Goal: Information Seeking & Learning: Learn about a topic

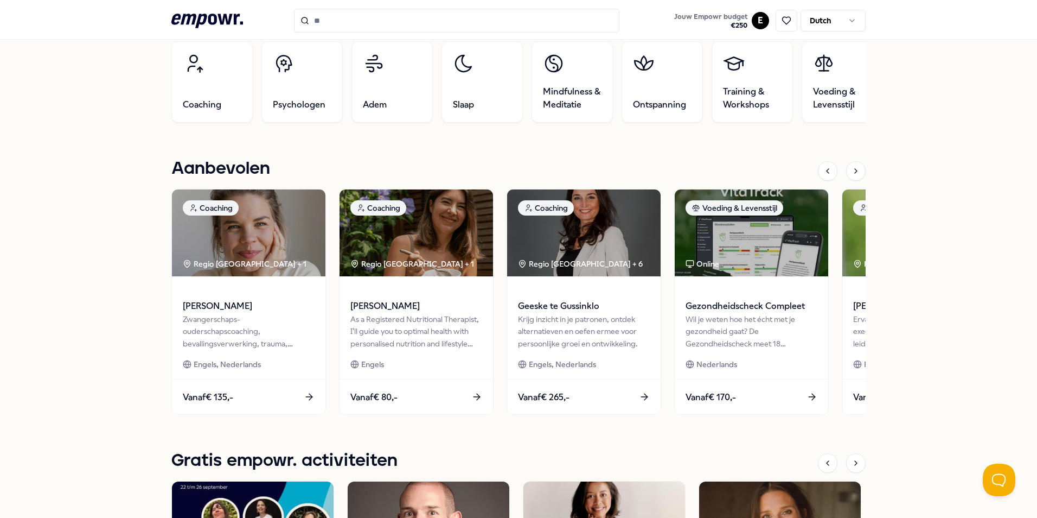
scroll to position [380, 0]
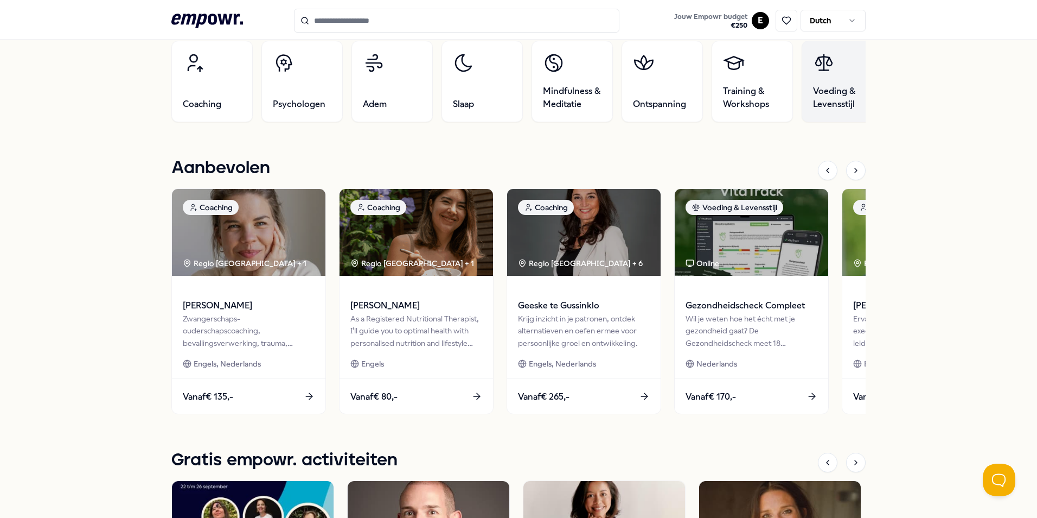
click at [831, 81] on link "Voeding & Levensstijl" at bounding box center [842, 81] width 81 height 81
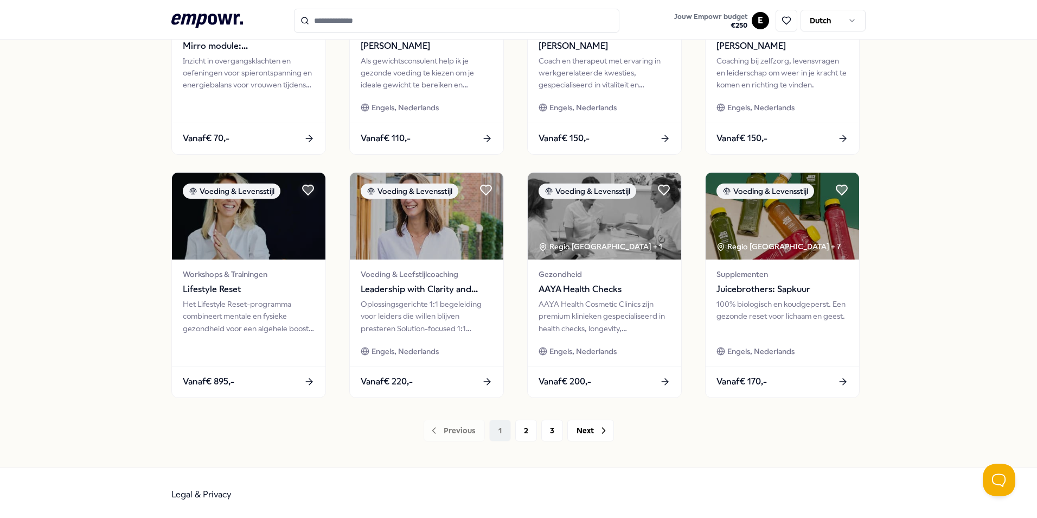
scroll to position [453, 0]
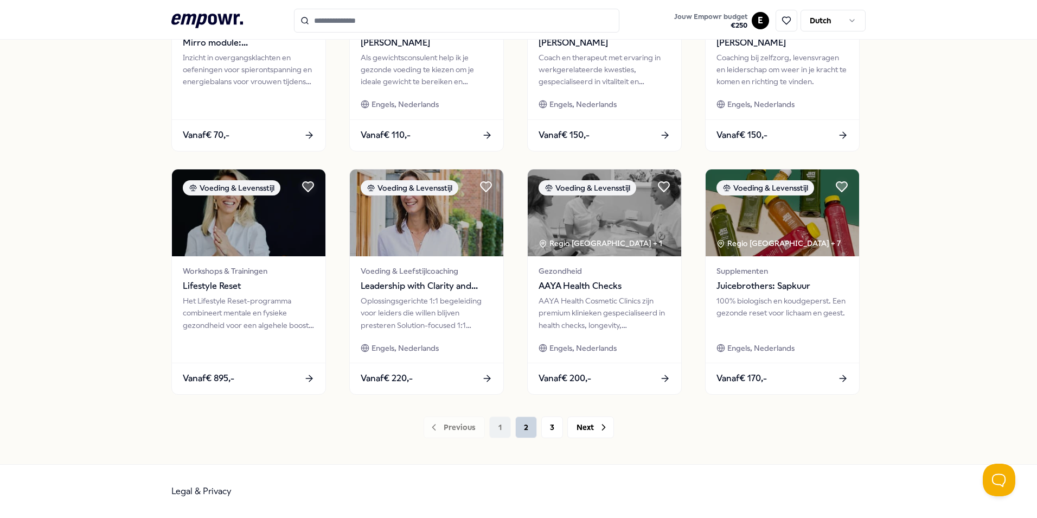
click at [521, 425] on button "2" at bounding box center [526, 427] width 22 height 22
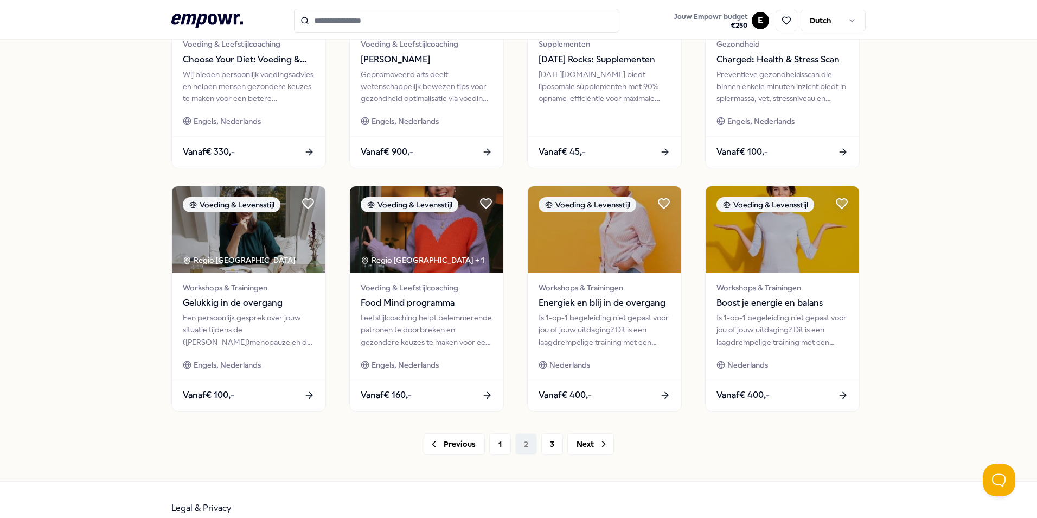
scroll to position [453, 0]
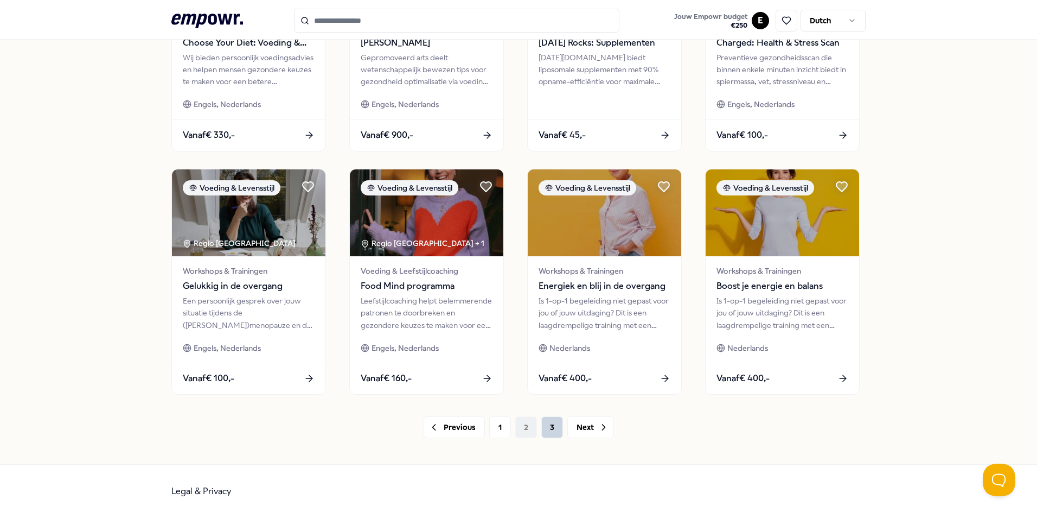
click at [550, 426] on button "3" at bounding box center [552, 427] width 22 height 22
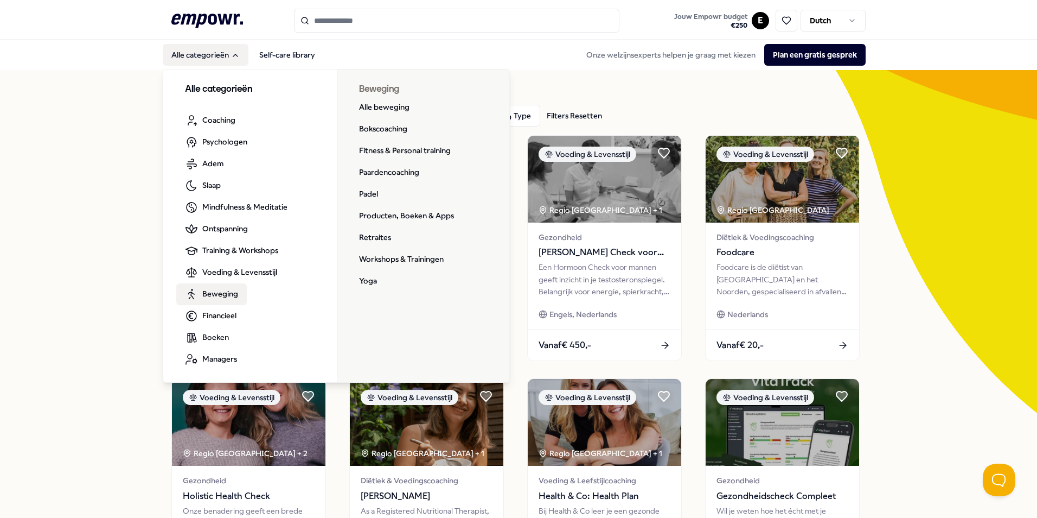
click at [215, 294] on span "Beweging" at bounding box center [220, 294] width 36 height 12
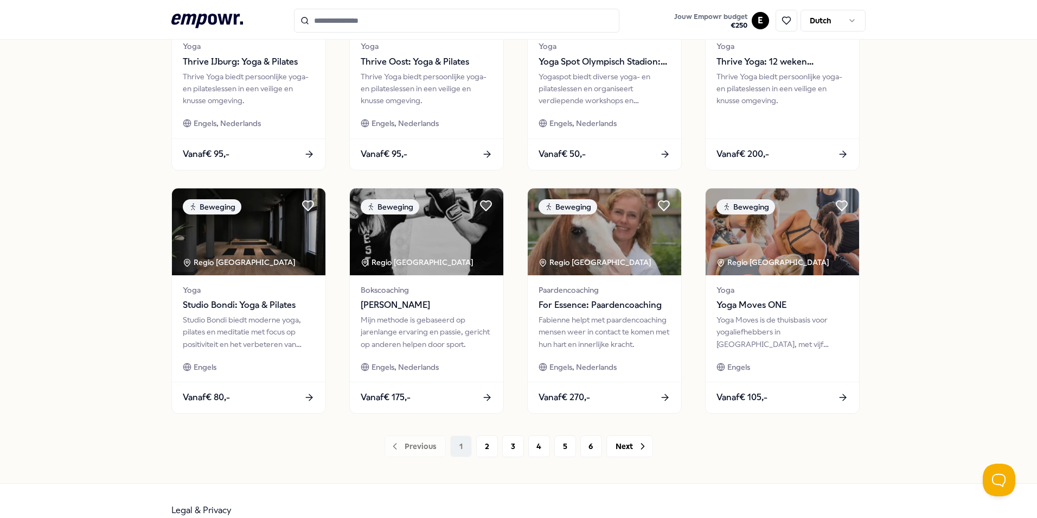
scroll to position [453, 0]
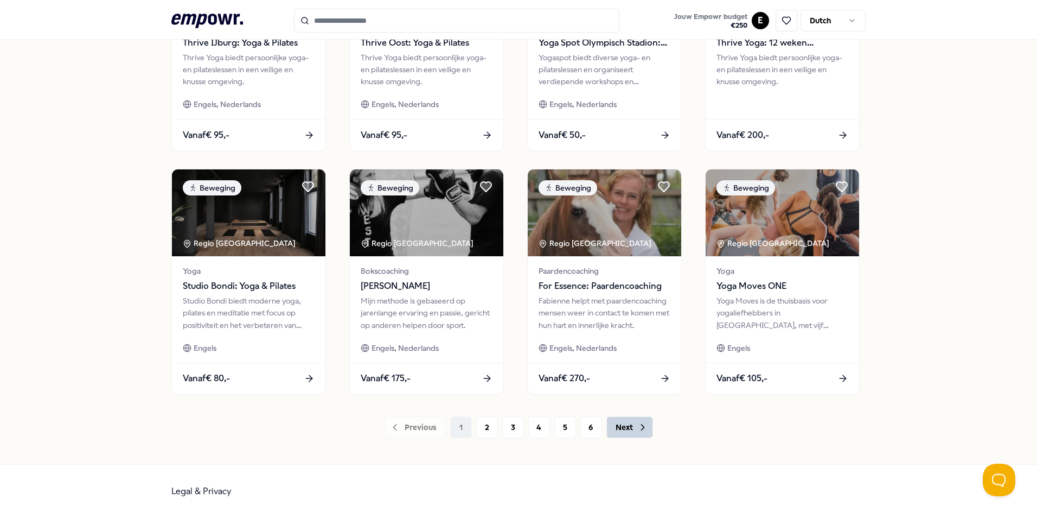
click at [619, 423] on button "Next" at bounding box center [630, 427] width 47 height 22
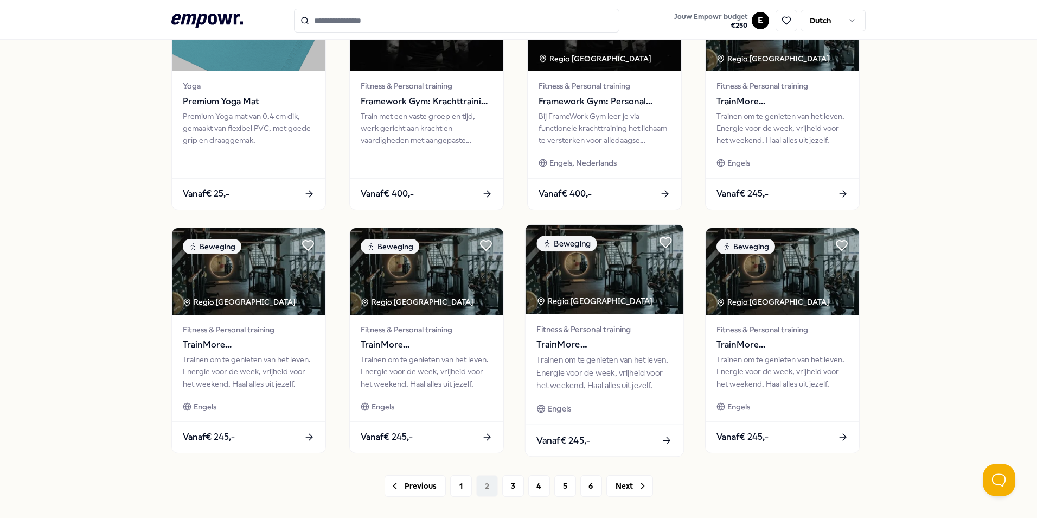
scroll to position [453, 0]
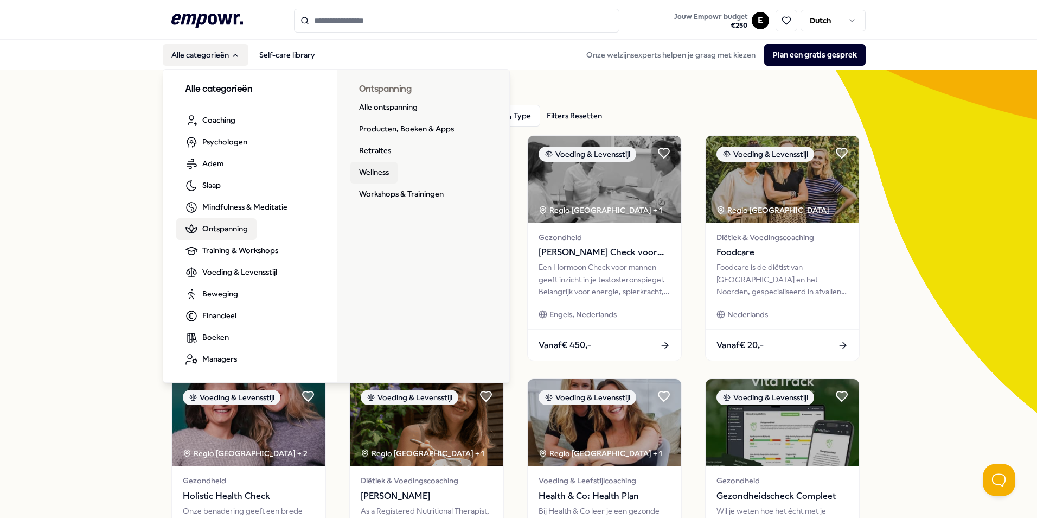
click at [377, 172] on link "Wellness" at bounding box center [374, 173] width 47 height 22
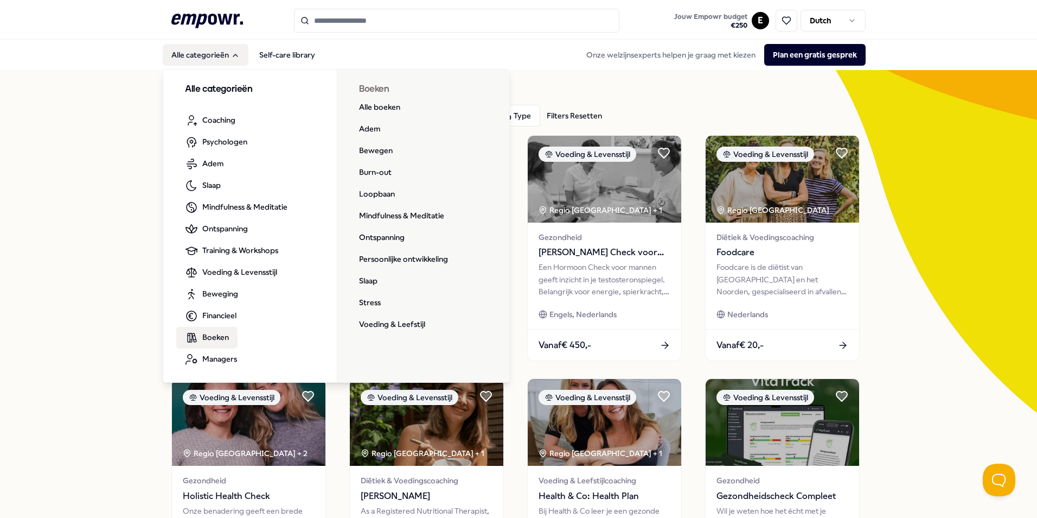
click at [213, 337] on span "Boeken" at bounding box center [215, 337] width 27 height 12
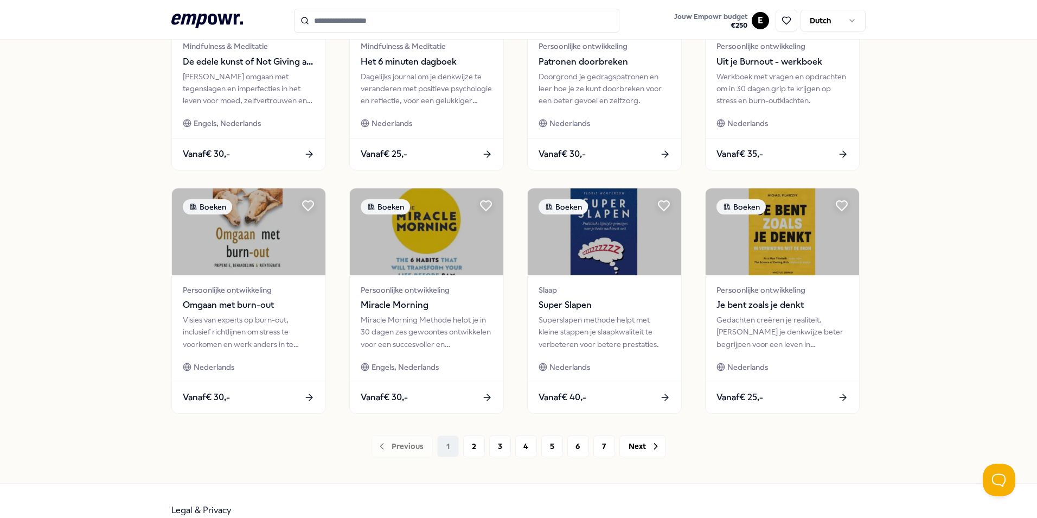
scroll to position [453, 0]
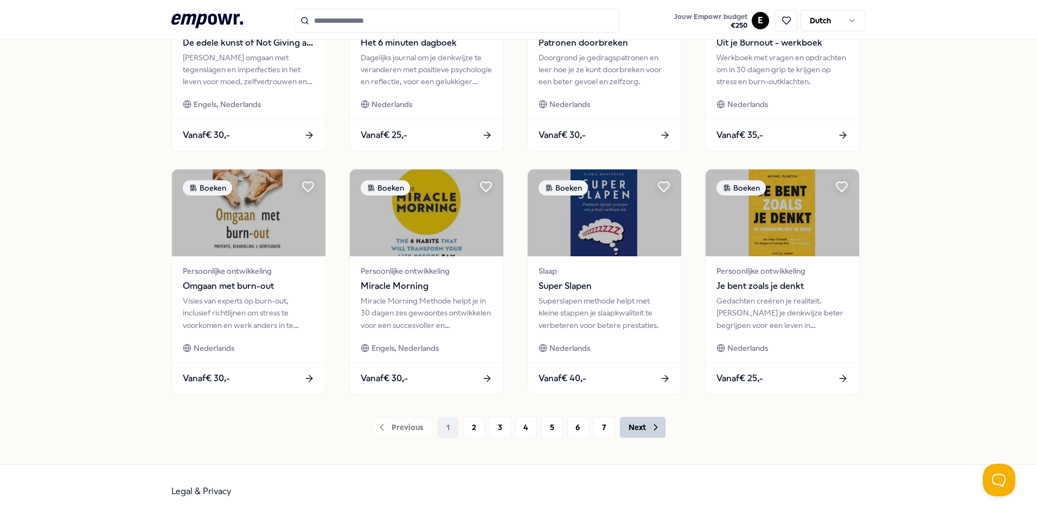
click at [633, 428] on button "Next" at bounding box center [643, 427] width 47 height 22
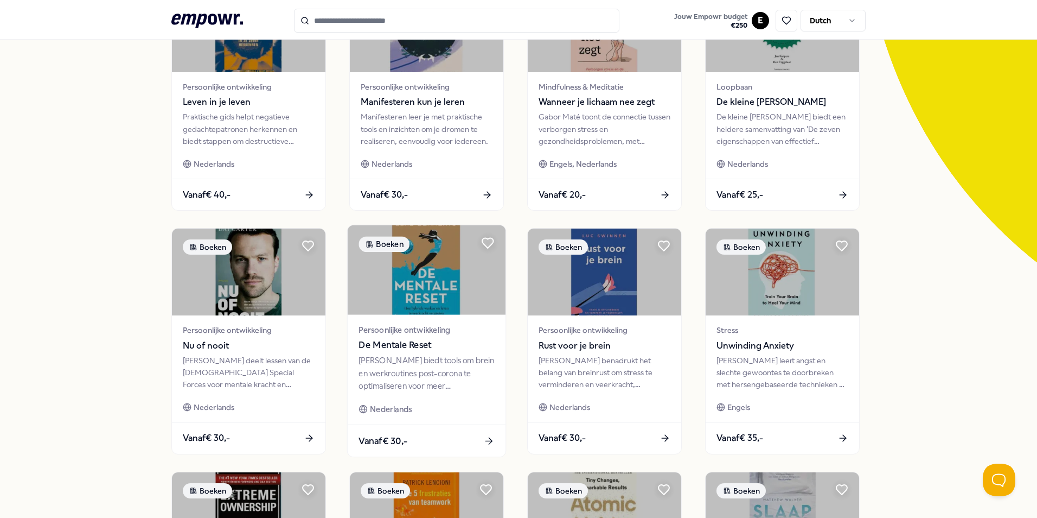
scroll to position [163, 0]
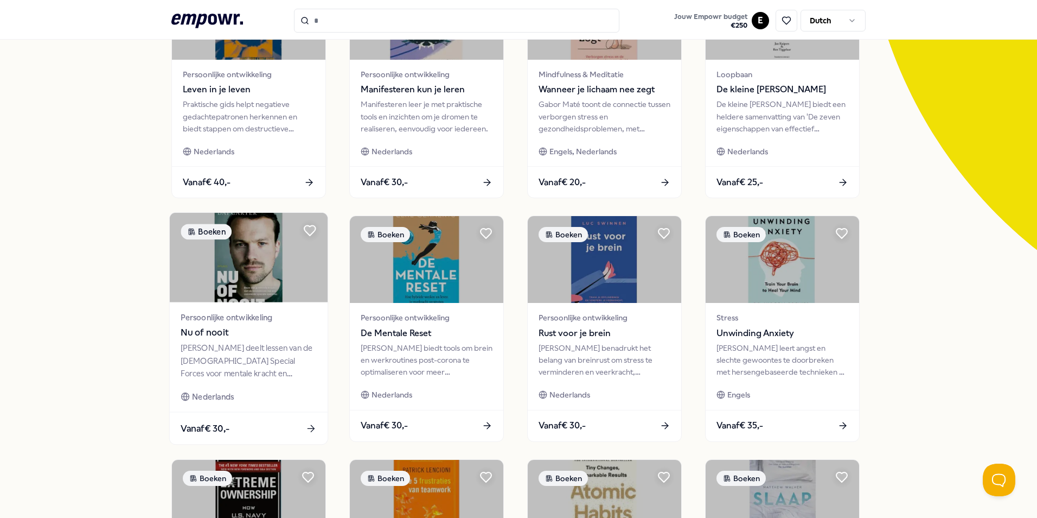
click at [308, 428] on icon at bounding box center [311, 428] width 7 height 0
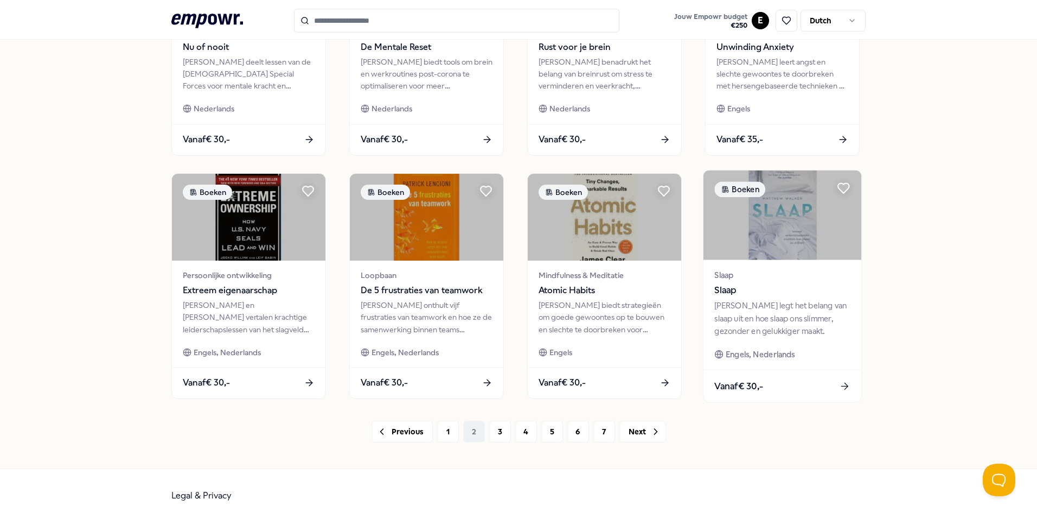
scroll to position [453, 0]
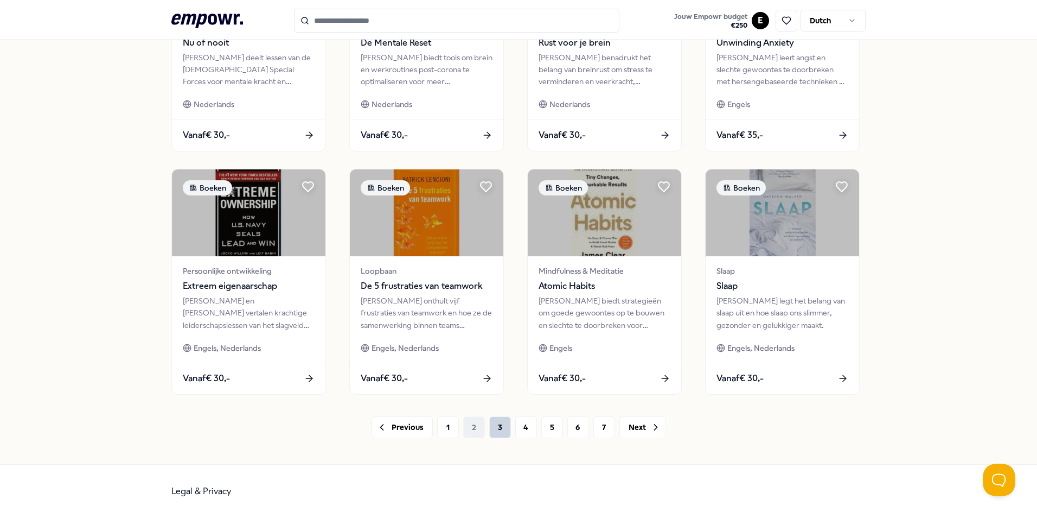
click at [498, 431] on button "3" at bounding box center [500, 427] width 22 height 22
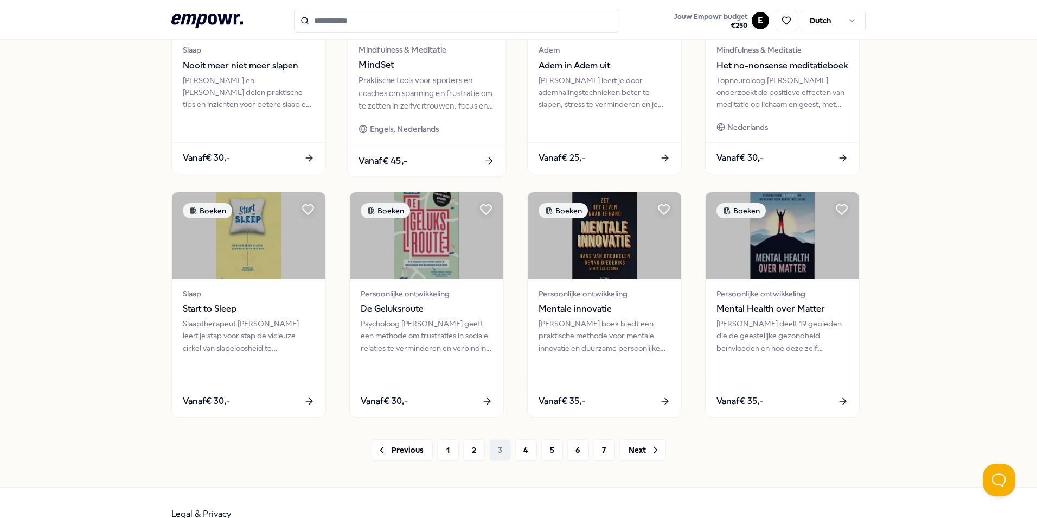
scroll to position [434, 0]
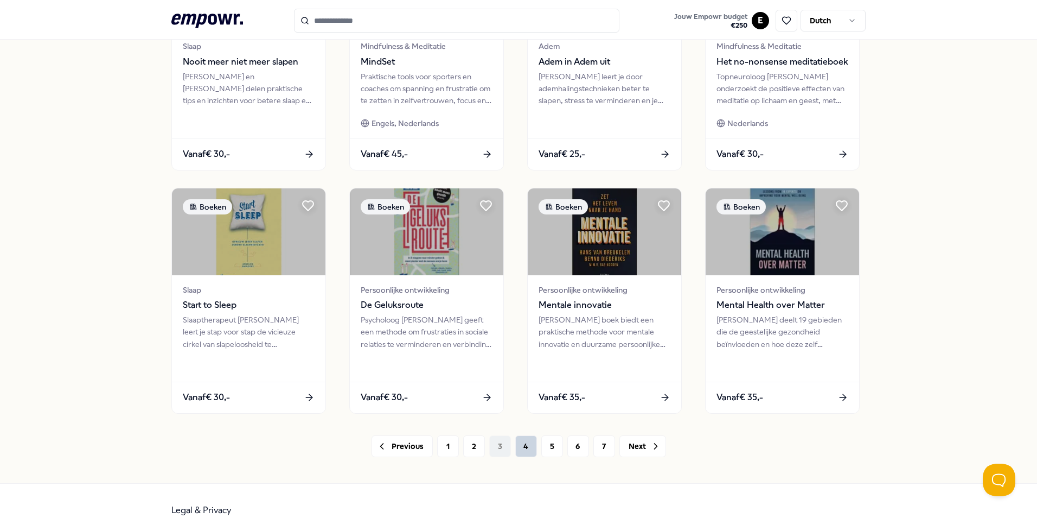
click at [523, 451] on button "4" at bounding box center [526, 446] width 22 height 22
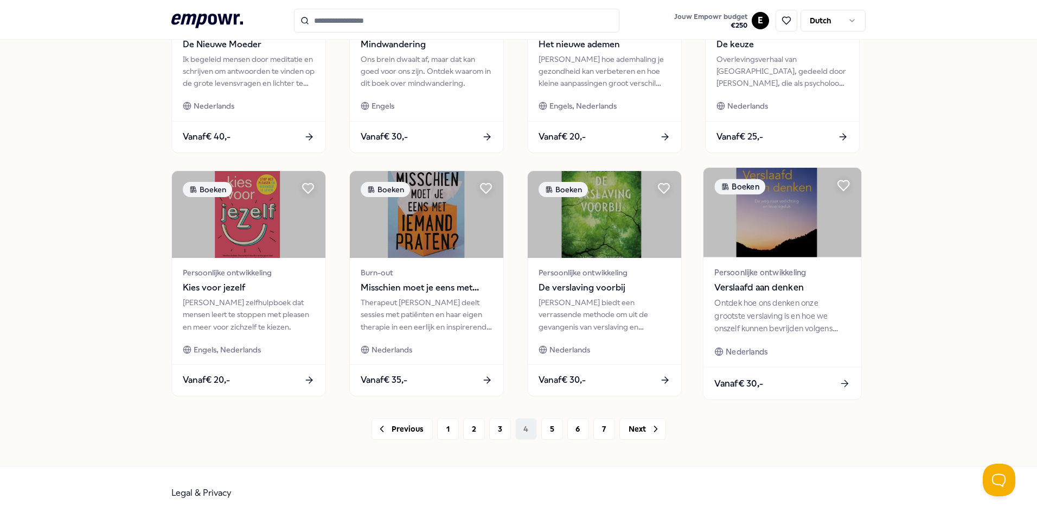
scroll to position [453, 0]
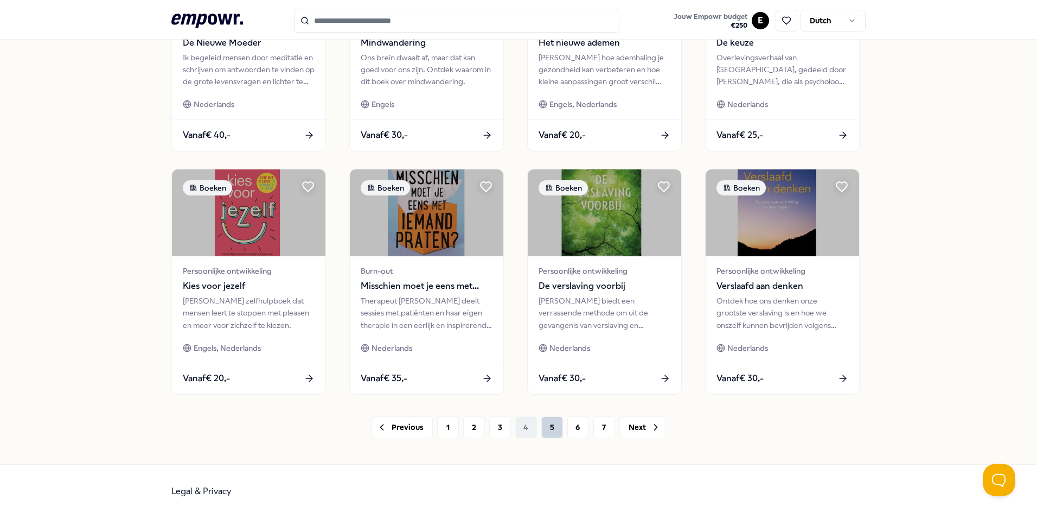
click at [541, 424] on button "5" at bounding box center [552, 427] width 22 height 22
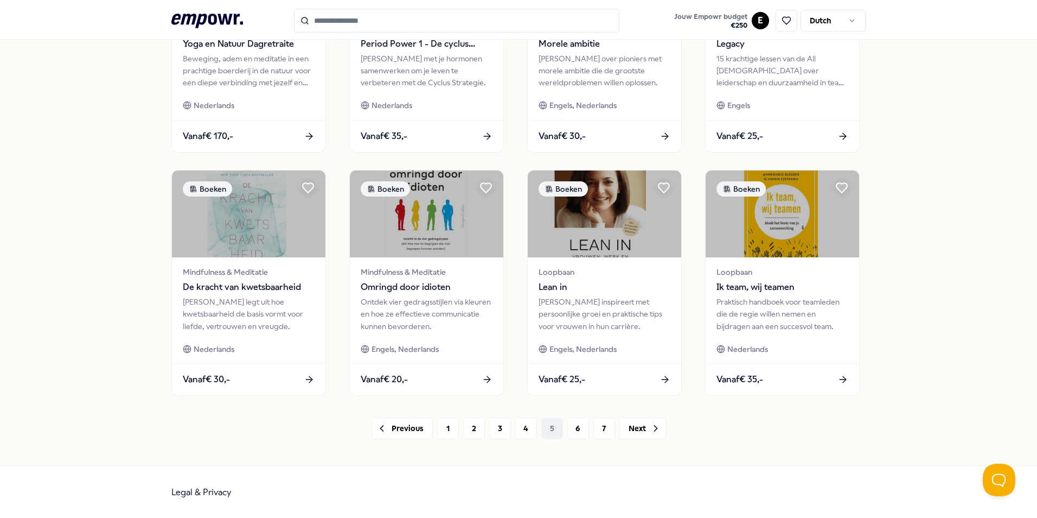
scroll to position [453, 0]
click at [628, 431] on button "Next" at bounding box center [643, 427] width 47 height 22
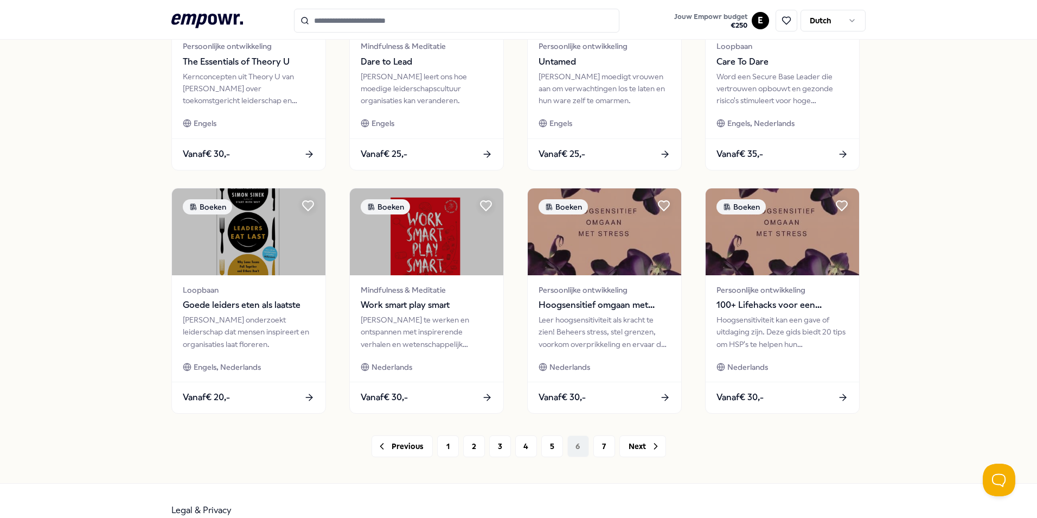
scroll to position [453, 0]
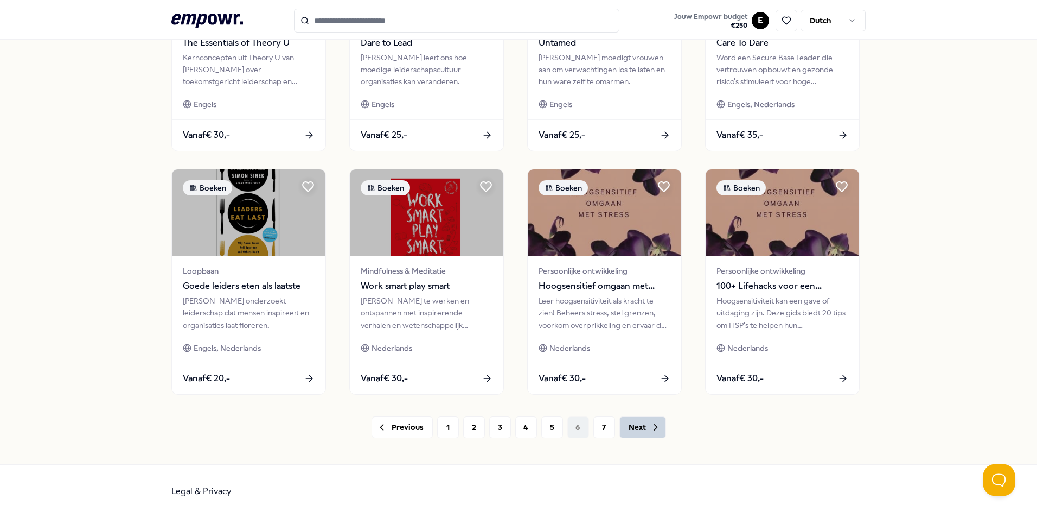
click at [633, 434] on button "Next" at bounding box center [643, 427] width 47 height 22
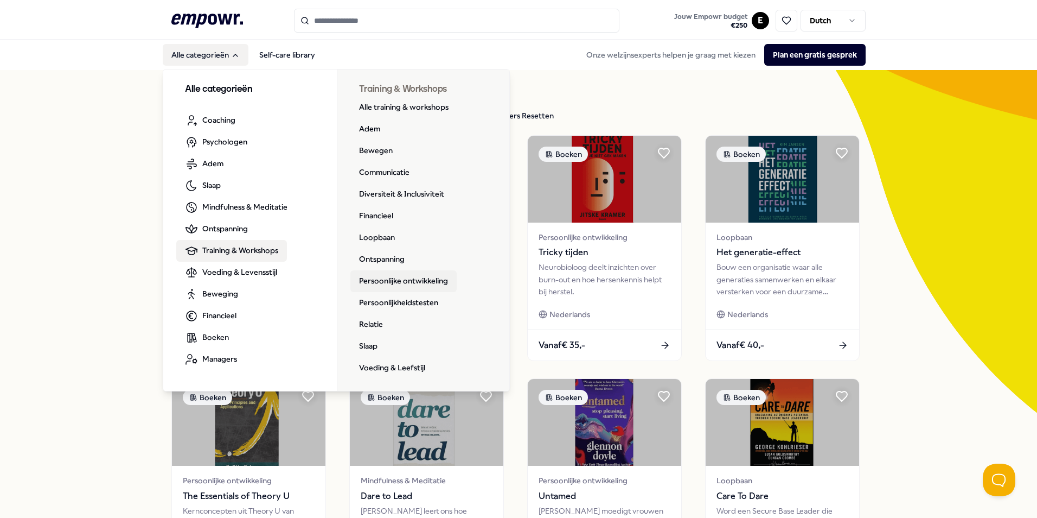
click at [387, 283] on link "Persoonlijke ontwikkeling" at bounding box center [404, 281] width 106 height 22
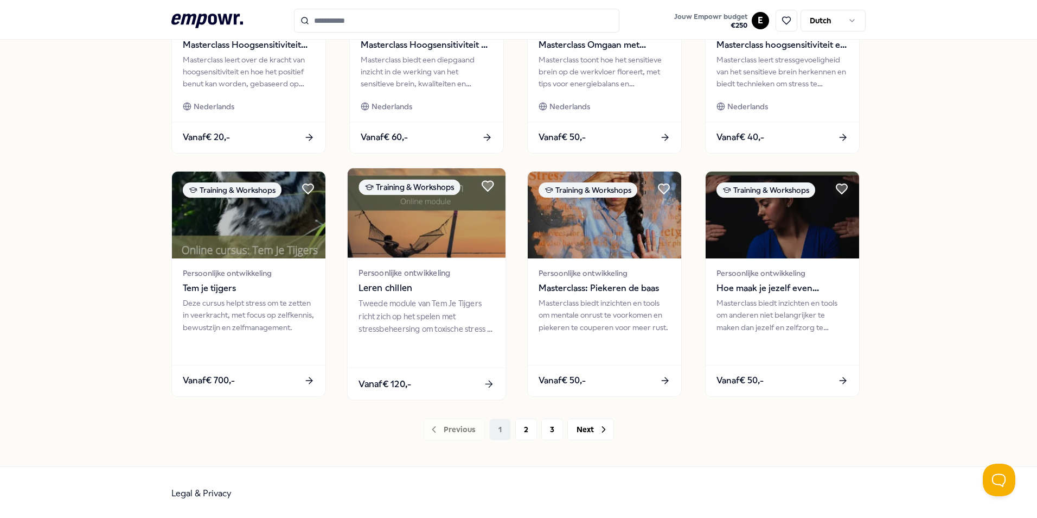
scroll to position [453, 0]
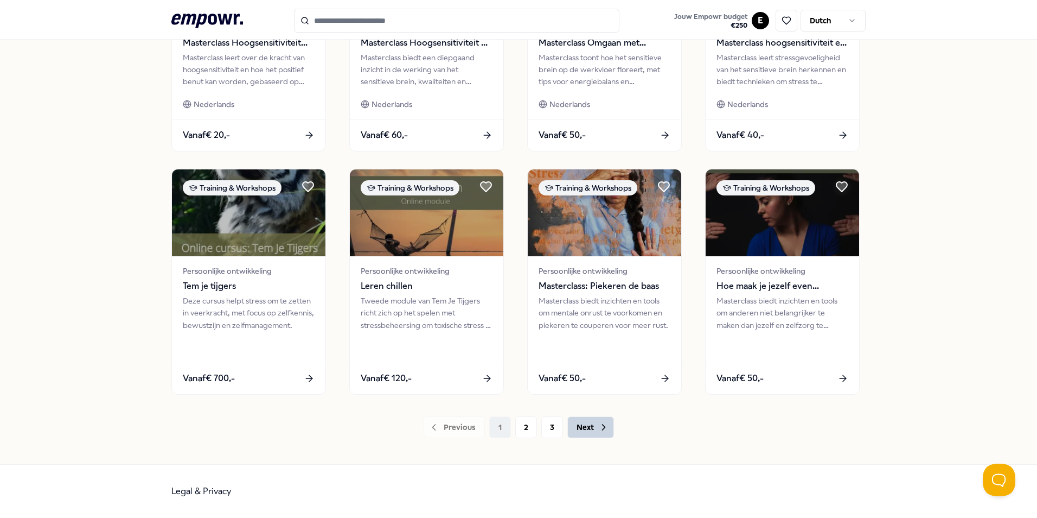
click at [584, 430] on button "Next" at bounding box center [591, 427] width 47 height 22
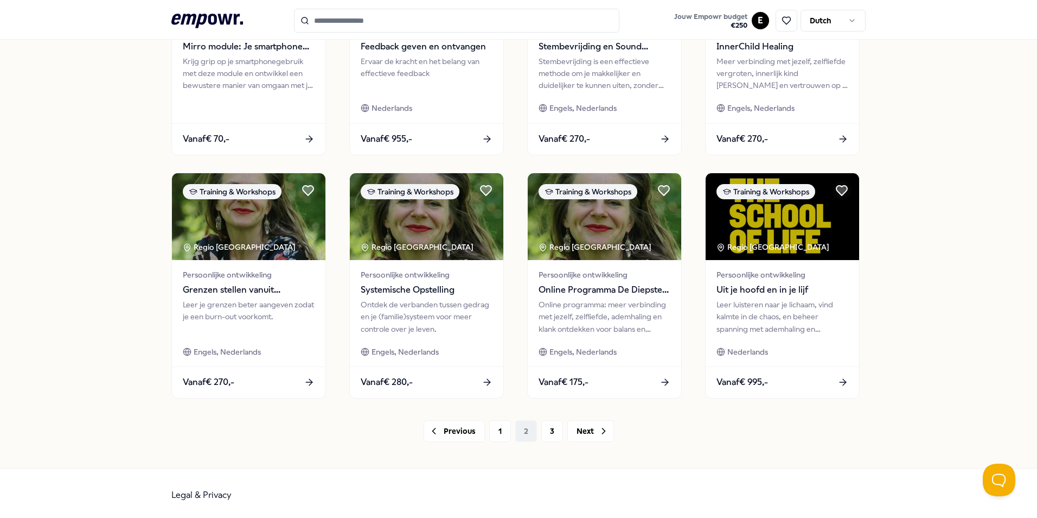
scroll to position [453, 0]
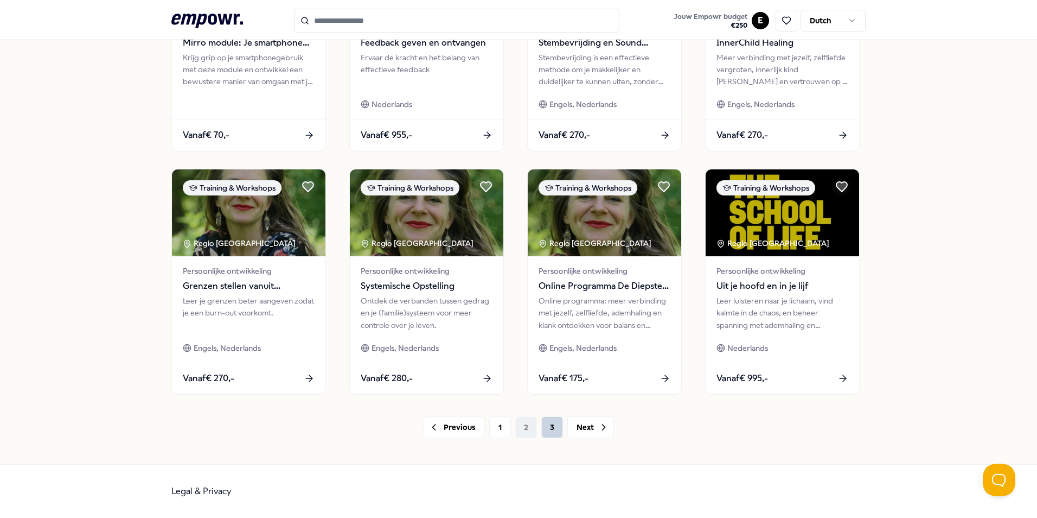
click at [541, 429] on button "3" at bounding box center [552, 427] width 22 height 22
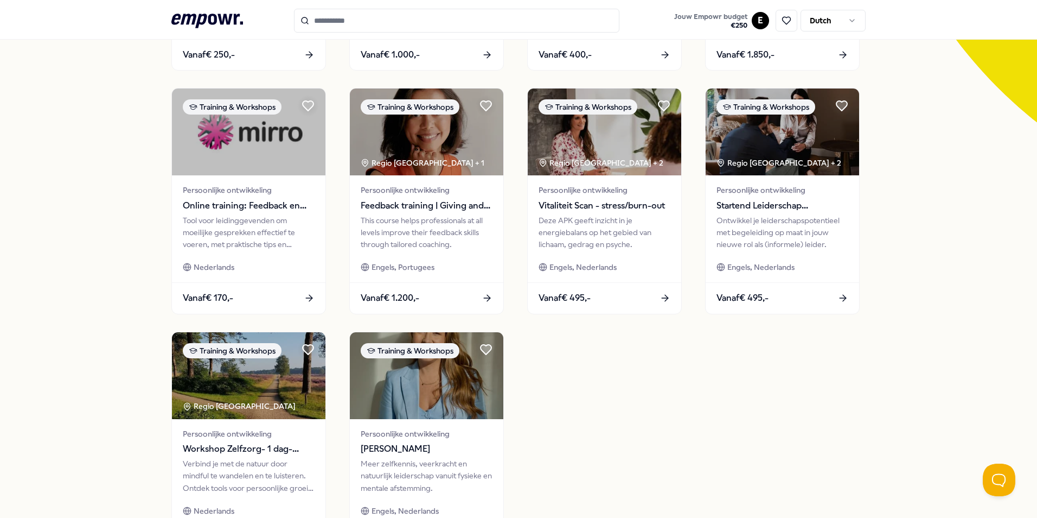
scroll to position [345, 0]
